Goal: Transaction & Acquisition: Book appointment/travel/reservation

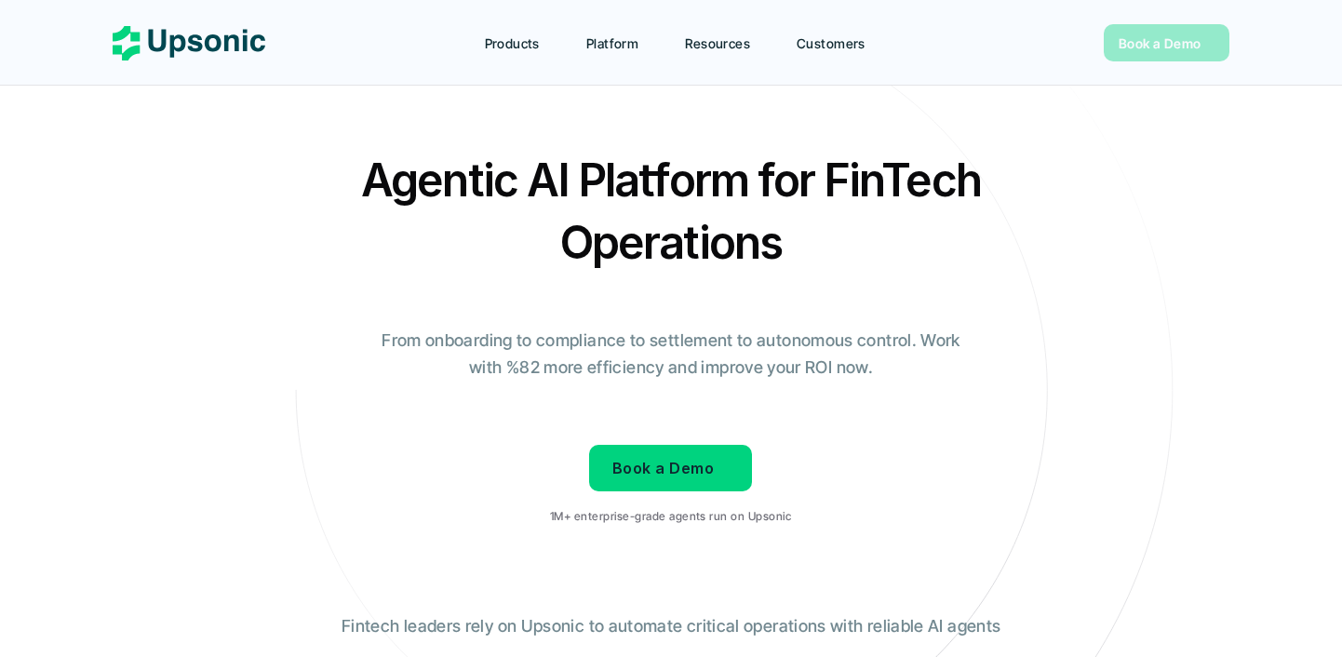
click at [1180, 41] on span "Book a Demo" at bounding box center [1159, 43] width 83 height 16
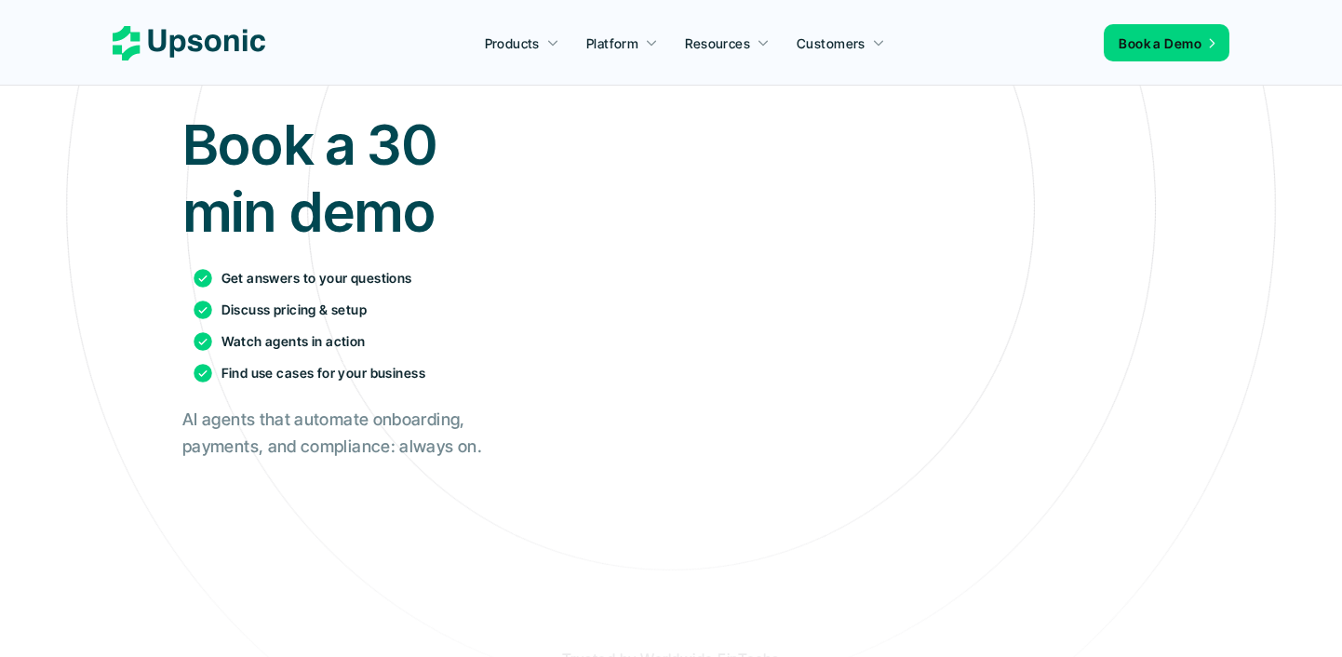
scroll to position [187, 0]
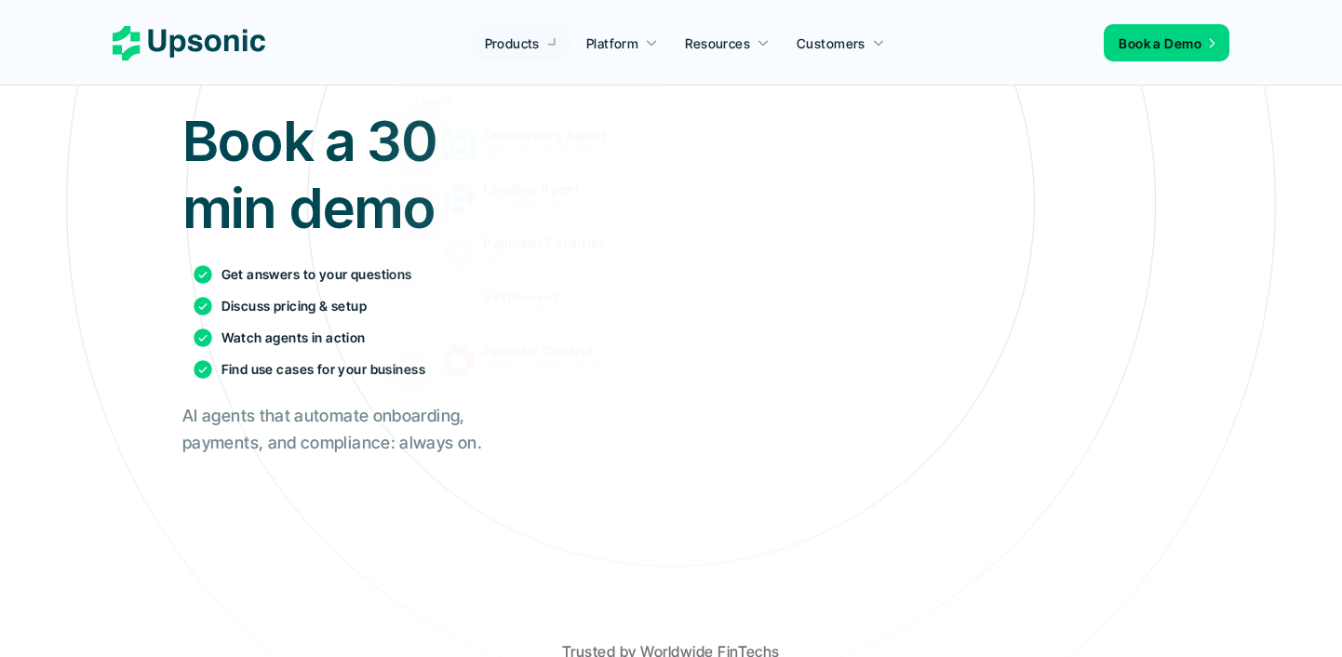
click at [295, 420] on h2 "AI agents that automate onboarding, payments, and compliance: always on." at bounding box center [342, 430] width 321 height 54
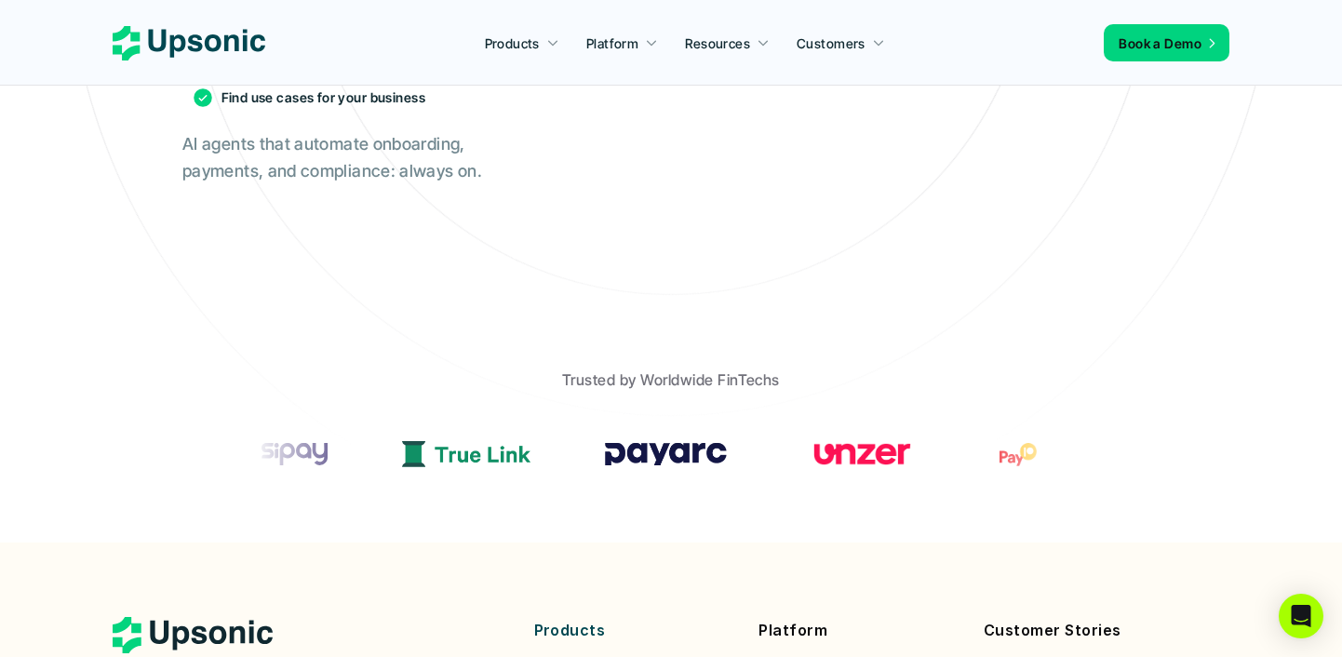
scroll to position [0, 0]
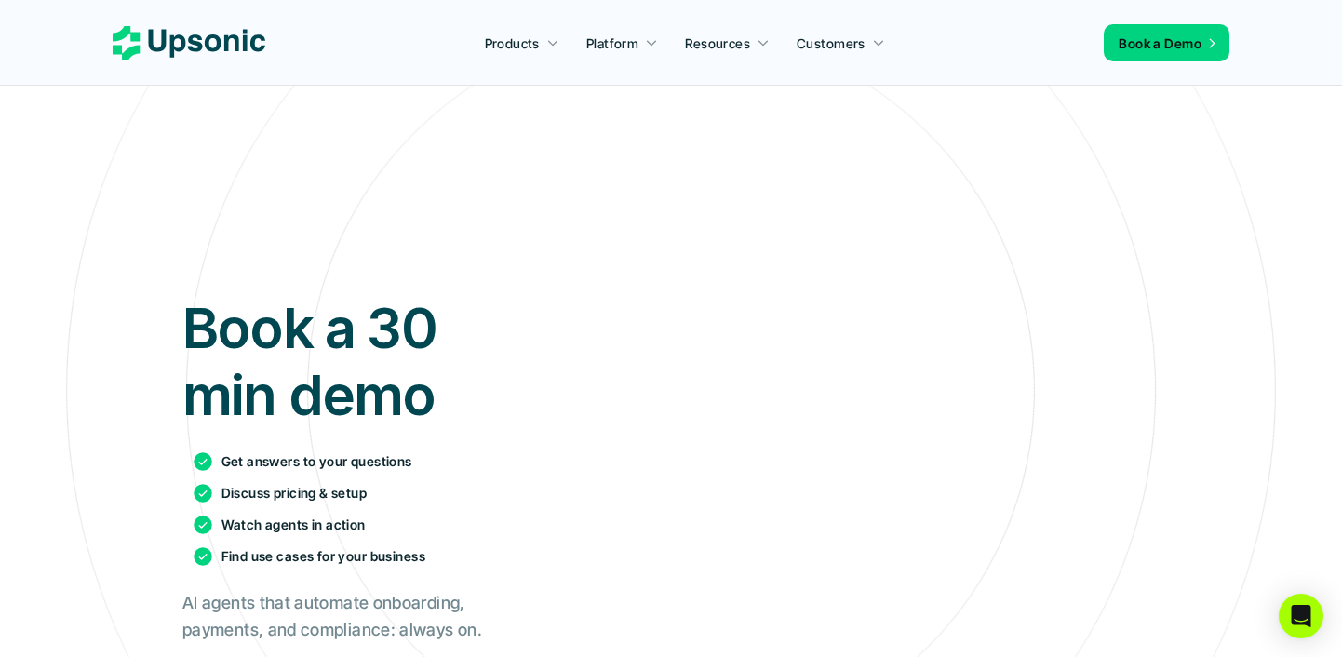
click at [223, 12] on nav "Products Platform Resources Customers Book a Demo" at bounding box center [671, 43] width 1342 height 86
click at [220, 42] on use at bounding box center [189, 43] width 153 height 34
